Goal: Check status

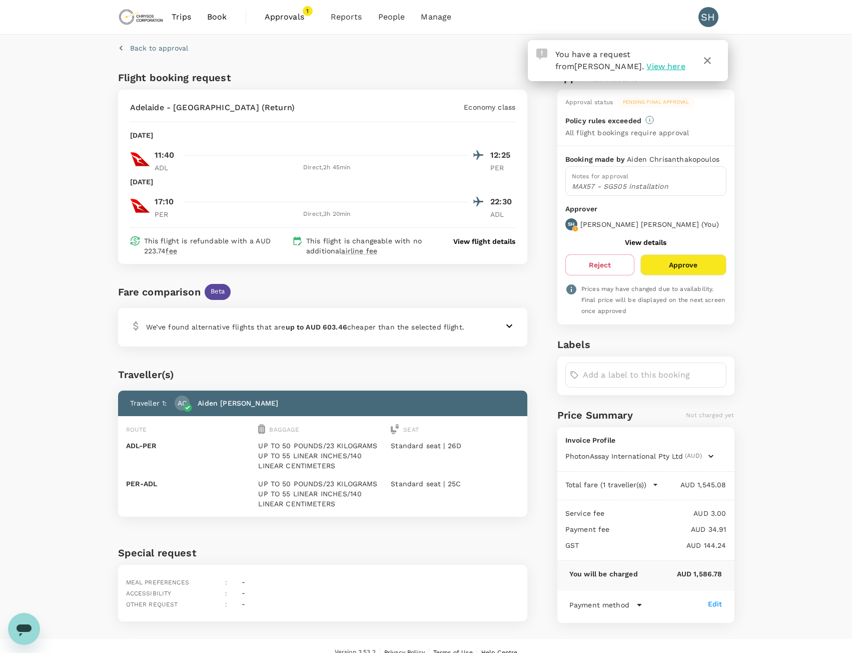
click at [368, 330] on p "We’ve found alternative flights that are up to AUD 603.46 cheaper than the sele…" at bounding box center [305, 327] width 318 height 10
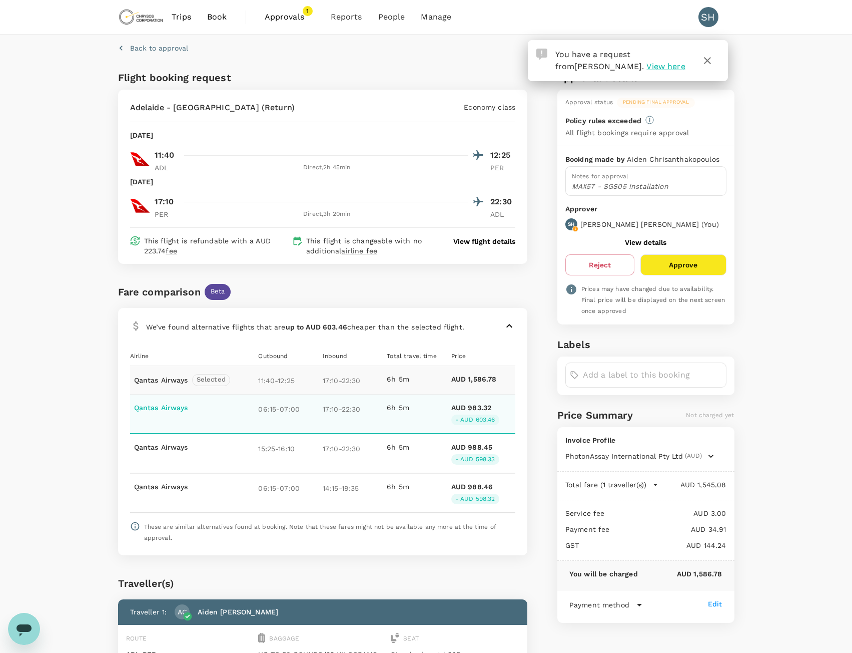
click at [385, 409] on div "17:10 - 22:30" at bounding box center [355, 413] width 64 height 23
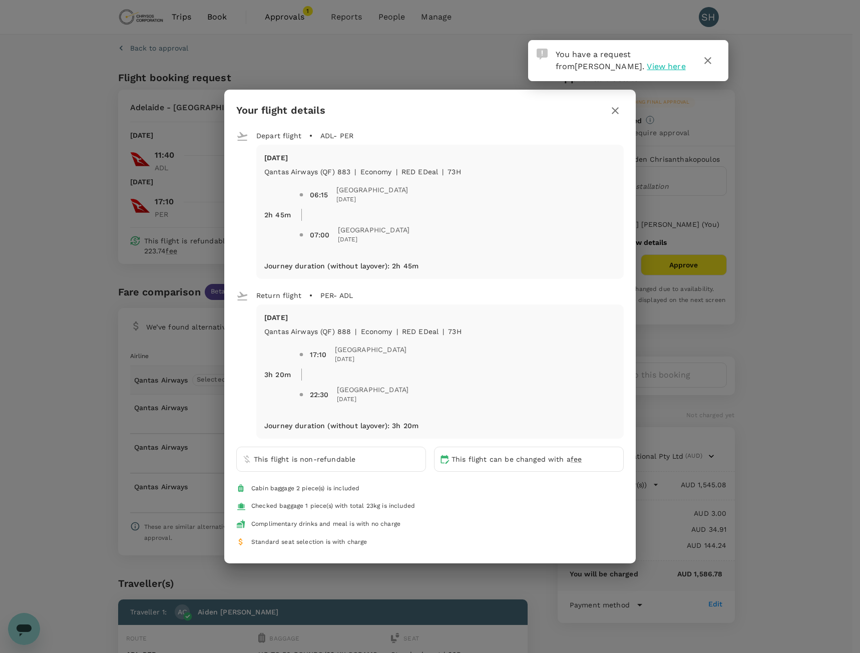
click at [618, 113] on icon "button" at bounding box center [615, 111] width 12 height 12
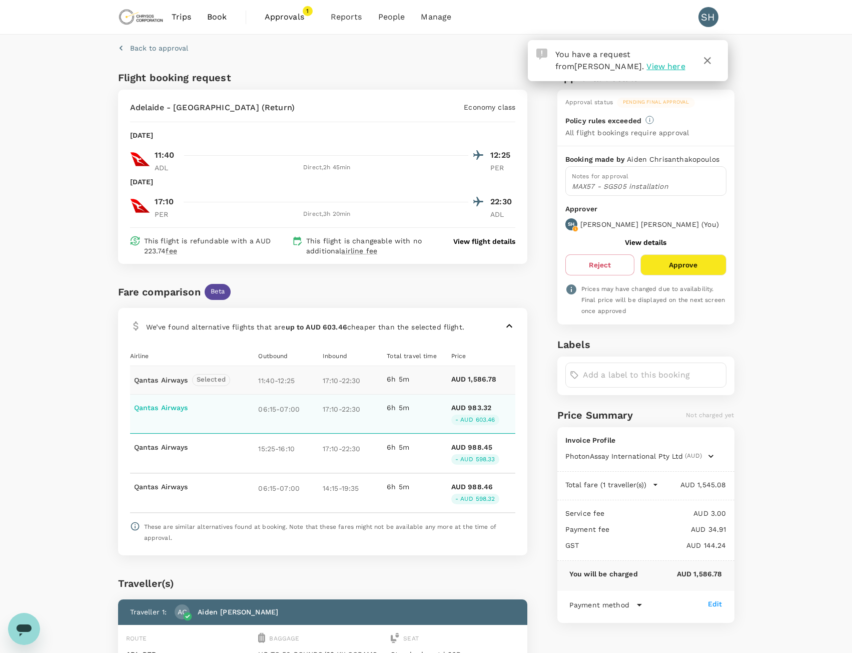
click at [349, 405] on p "17:10 - 22:30" at bounding box center [353, 408] width 60 height 12
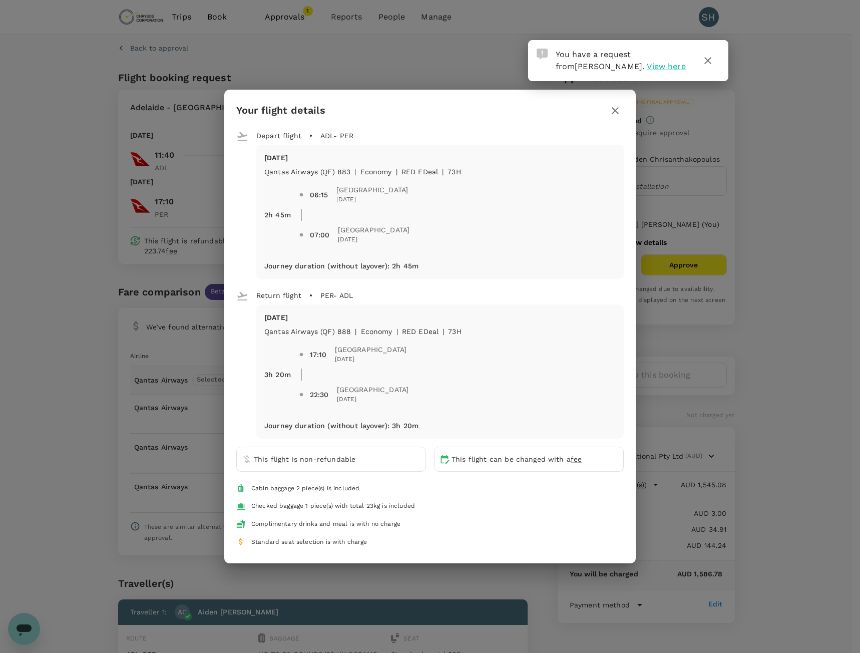
click at [111, 387] on div "Your flight details Depart flight ADL - PER [DATE] Qantas Airways (QF) 883 | ec…" at bounding box center [430, 326] width 860 height 653
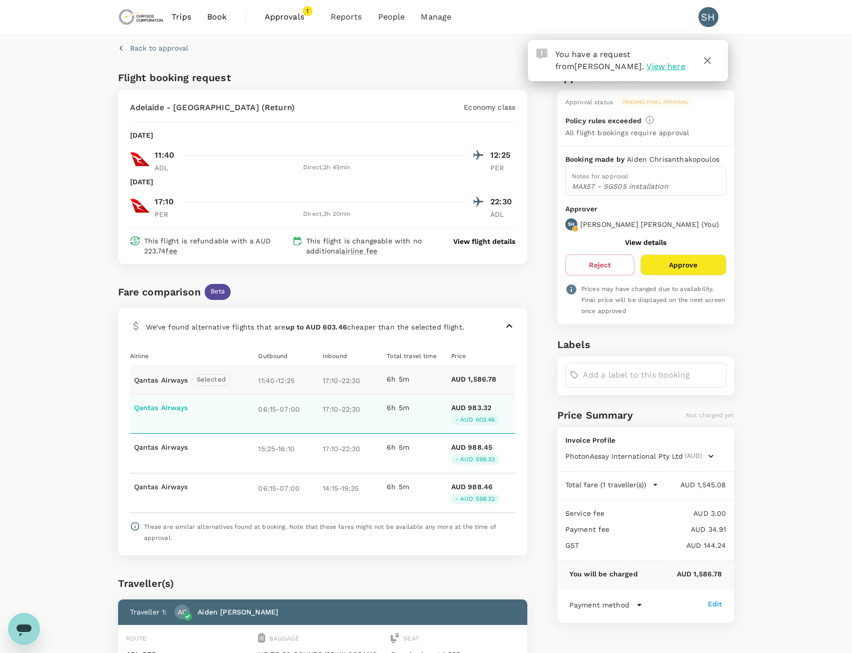
click at [353, 409] on p "17:10 - 22:30" at bounding box center [353, 408] width 60 height 12
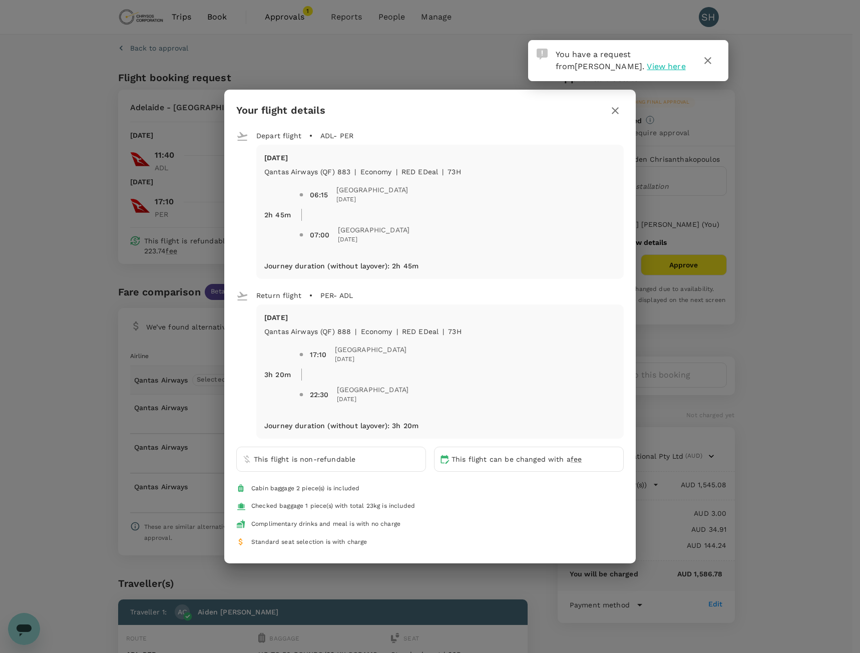
click at [58, 255] on div "Your flight details Depart flight ADL - PER [DATE] Qantas Airways (QF) 883 | ec…" at bounding box center [430, 326] width 860 height 653
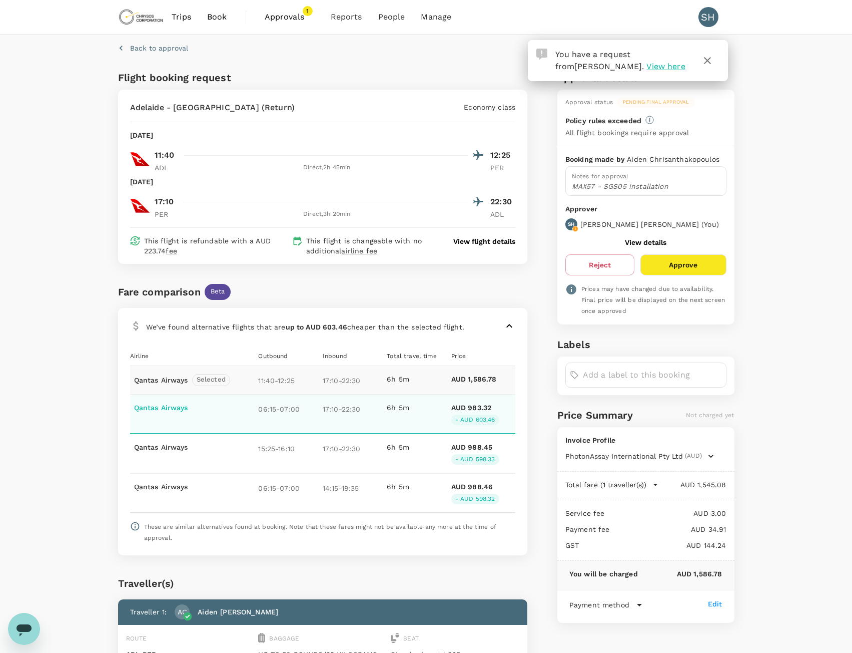
click at [415, 419] on div "6h 5m" at bounding box center [419, 413] width 64 height 23
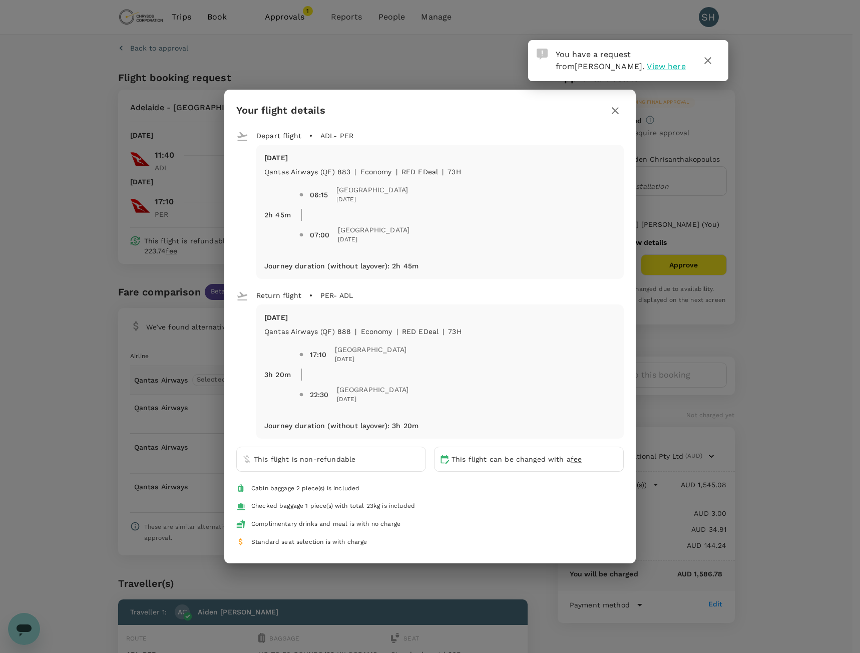
click at [616, 113] on icon "button" at bounding box center [615, 110] width 7 height 7
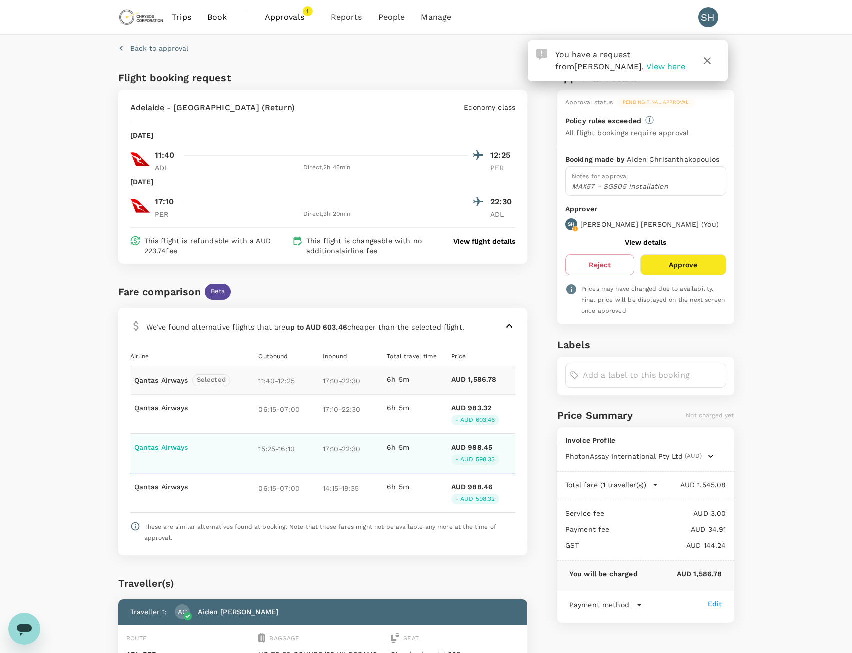
click at [401, 456] on div "6h 5m" at bounding box center [419, 453] width 64 height 23
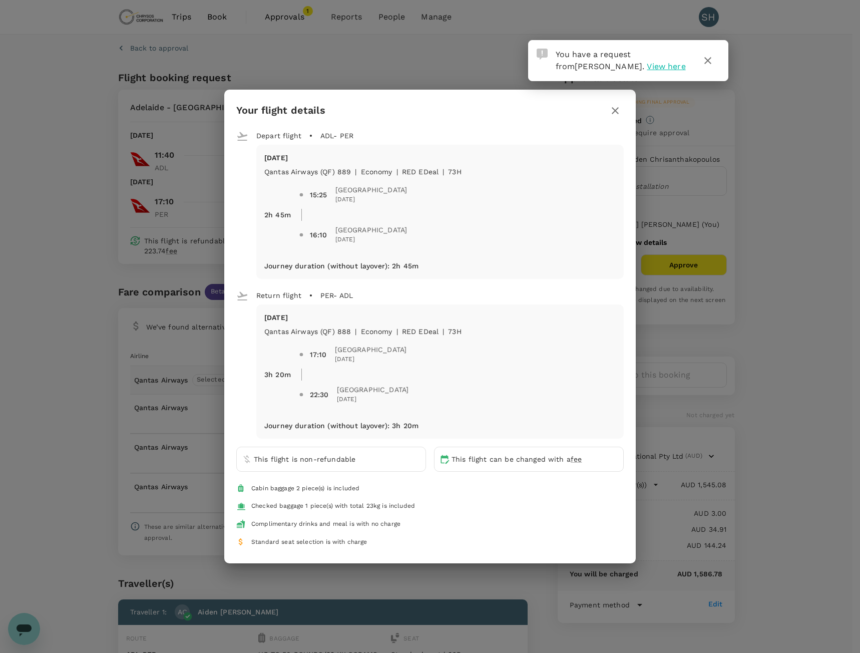
click at [615, 114] on icon "button" at bounding box center [615, 111] width 12 height 12
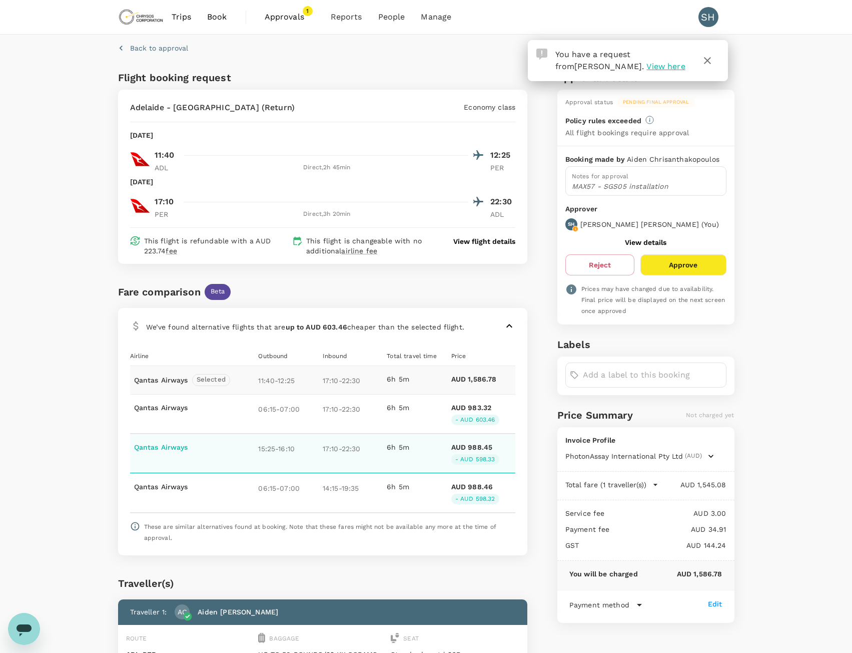
click at [402, 457] on div "6h 5m" at bounding box center [419, 453] width 64 height 23
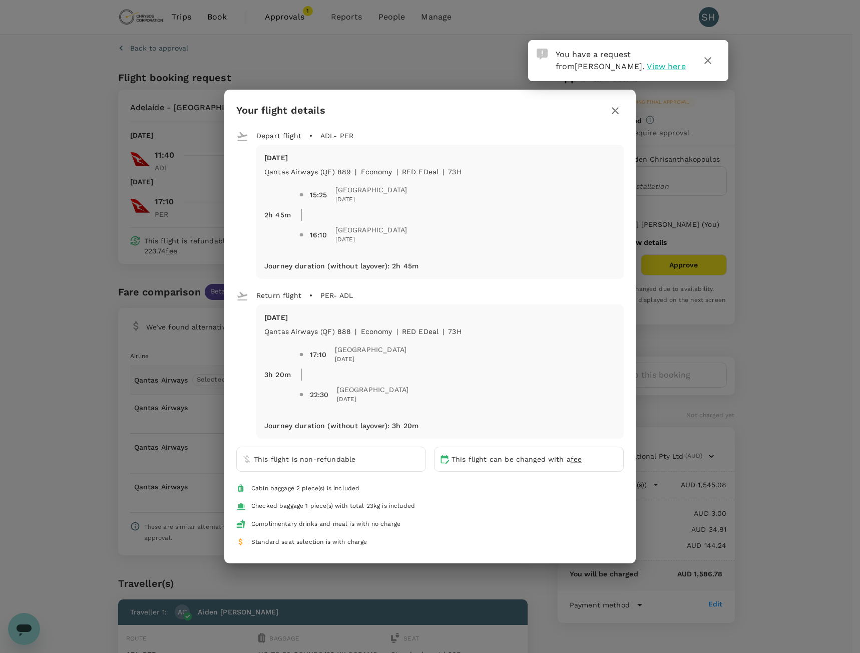
click at [616, 111] on icon "button" at bounding box center [615, 111] width 12 height 12
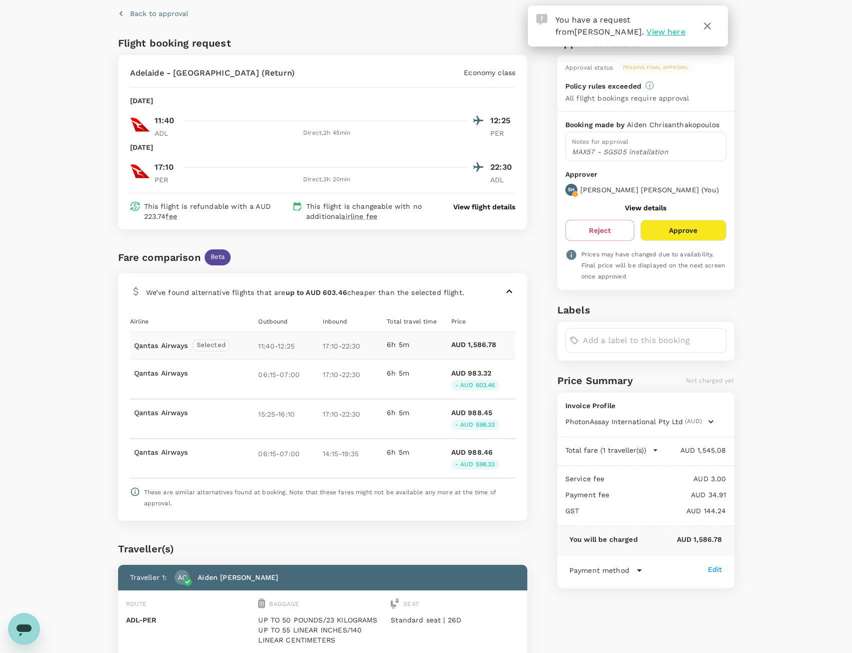
scroll to position [50, 0]
